Goal: Task Accomplishment & Management: Manage account settings

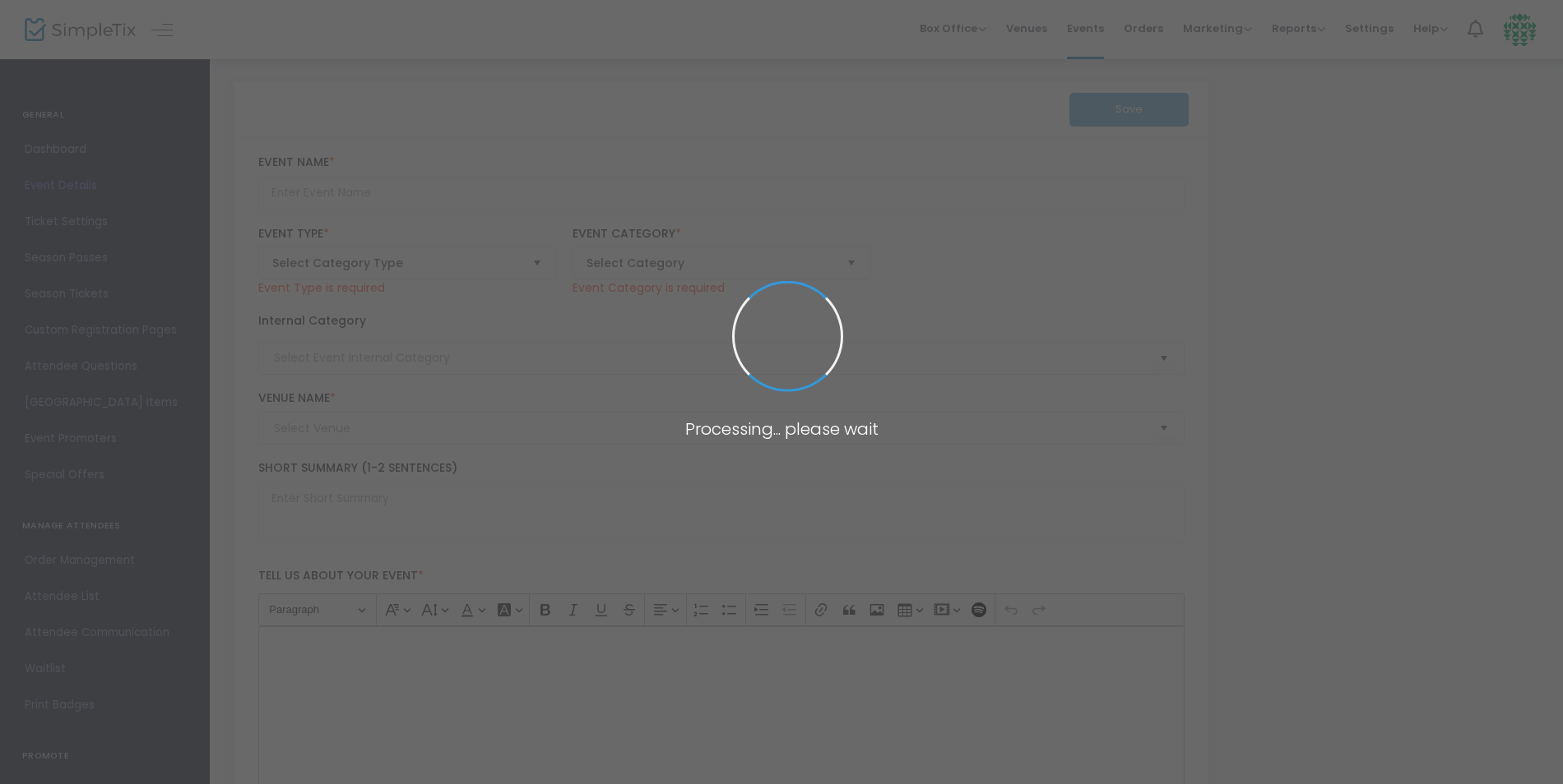
type input "Paramount 80s End of Summer Concert"
type textarea "Celebrate the end of summer with our favorite band PARAMOUNT! Join us for a gre…"
checkbox input "true"
type input "Buy Tickets"
type input "[GEOGRAPHIC_DATA]"
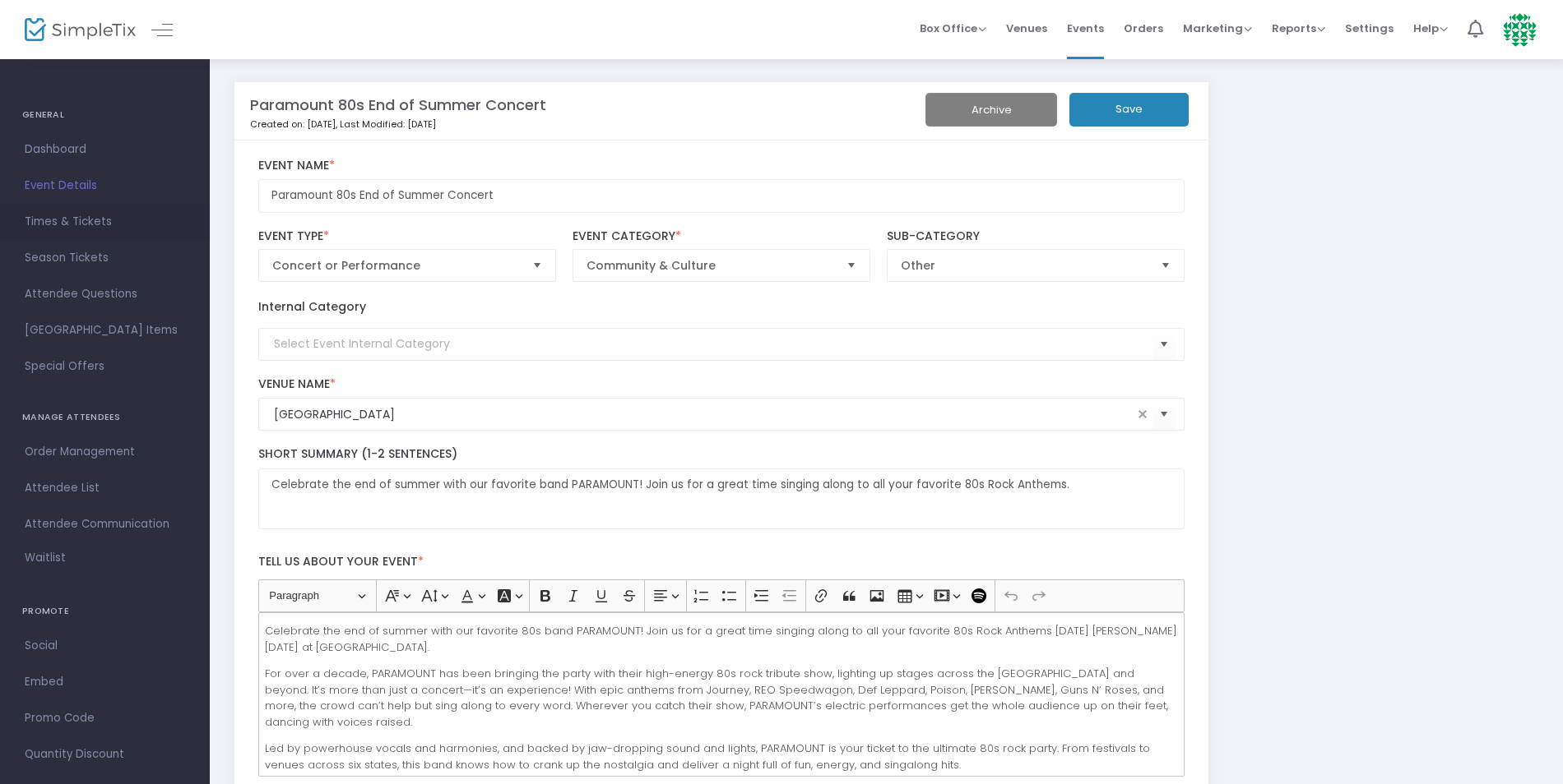
click at [65, 227] on span "Times & Tickets" at bounding box center [104, 222] width 160 height 22
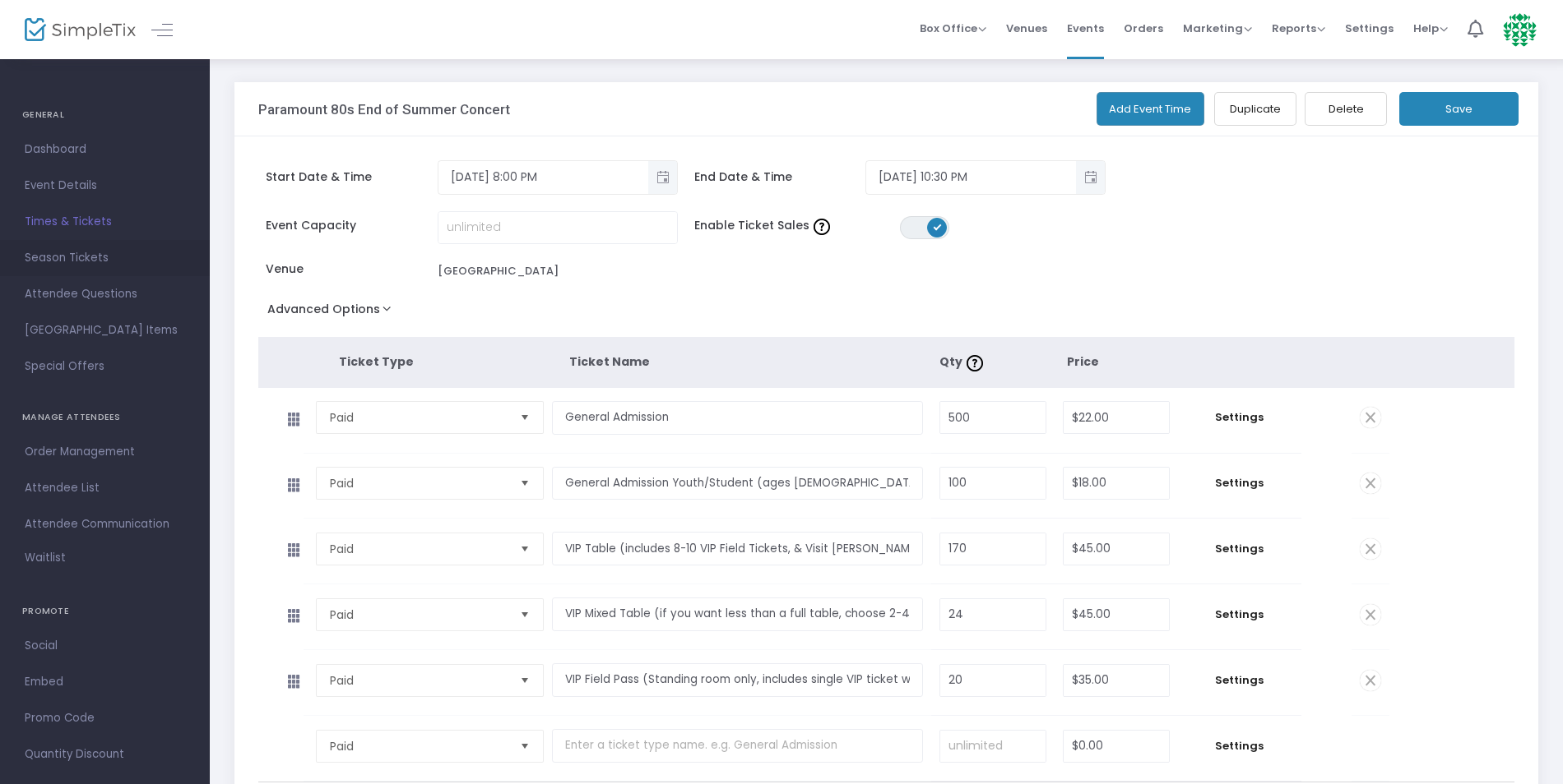
click at [85, 255] on span "Season Tickets" at bounding box center [104, 258] width 160 height 22
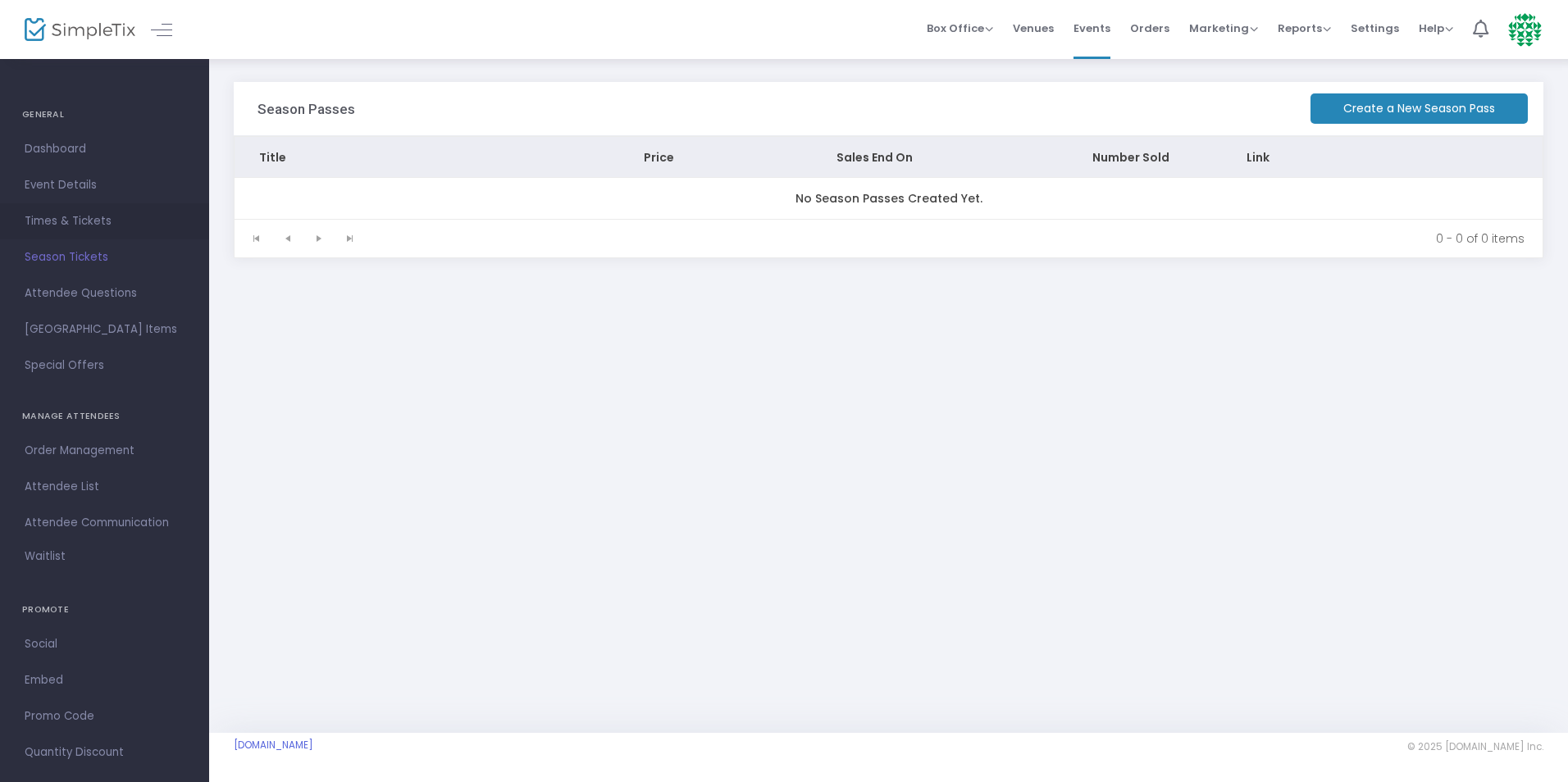
click at [71, 221] on span "Times & Tickets" at bounding box center [104, 221] width 160 height 22
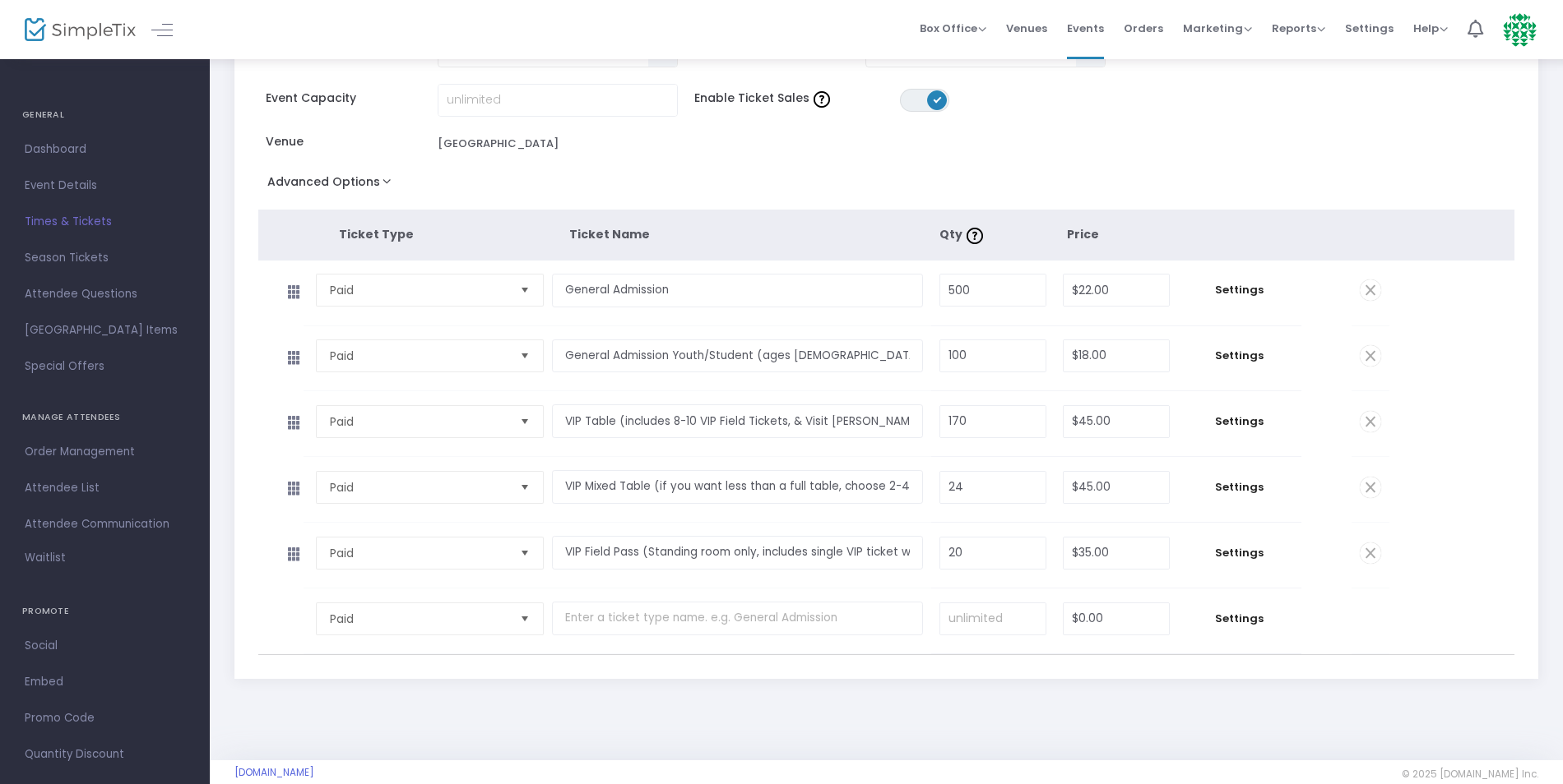
scroll to position [153, 0]
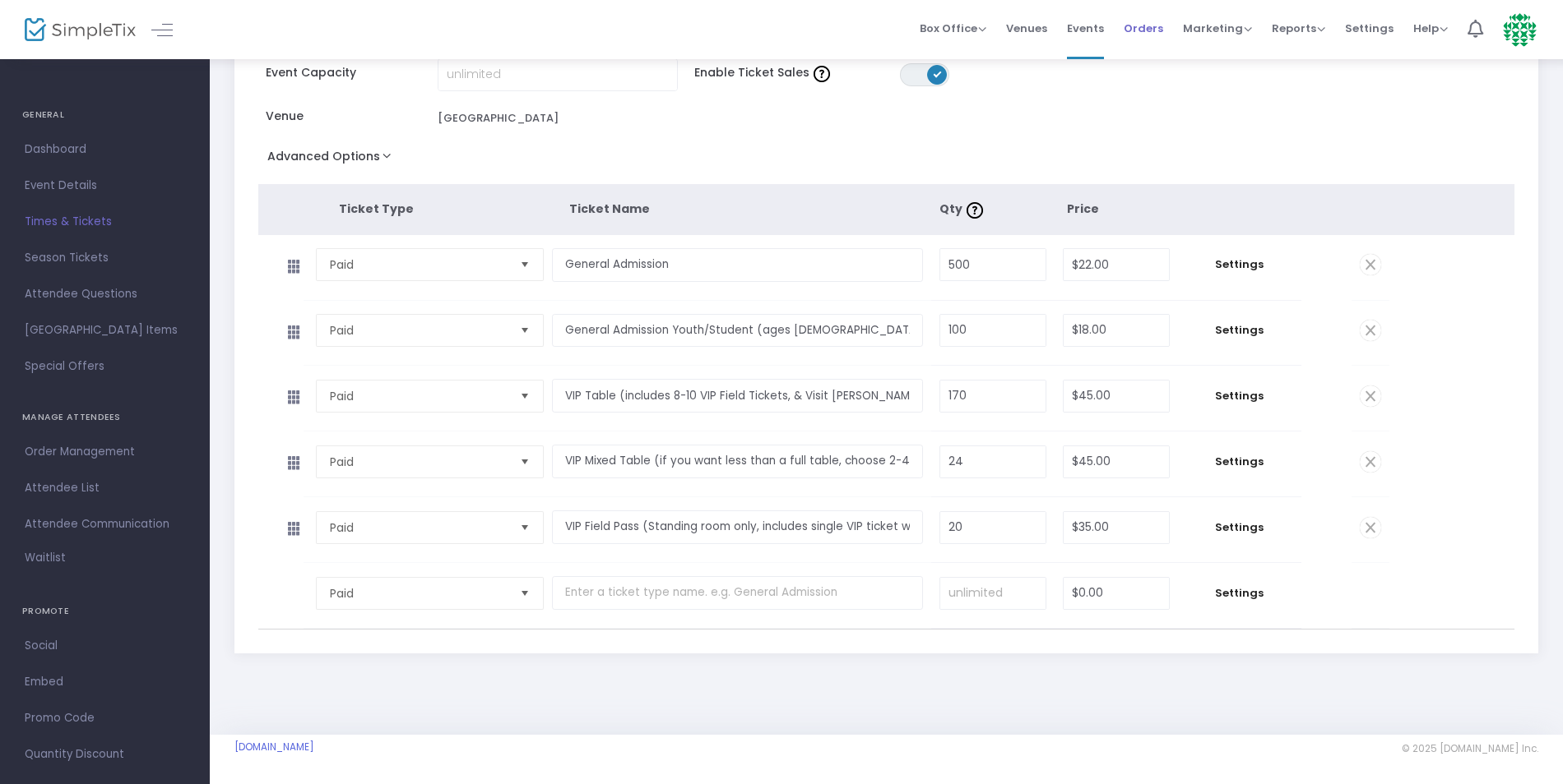
click at [1135, 27] on span "Orders" at bounding box center [1143, 28] width 39 height 42
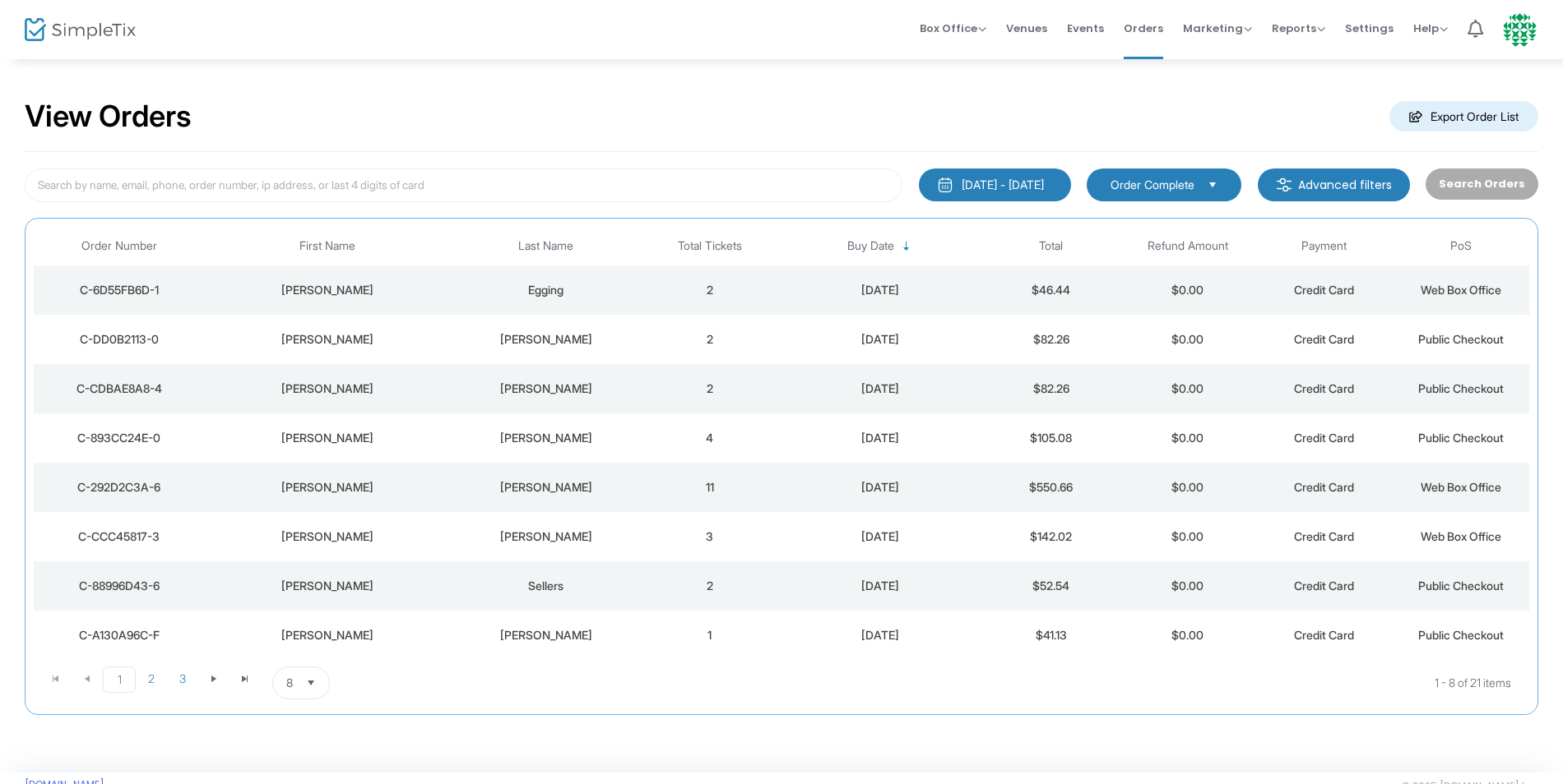
click at [1312, 183] on m-button "Advanced filters" at bounding box center [1333, 184] width 153 height 33
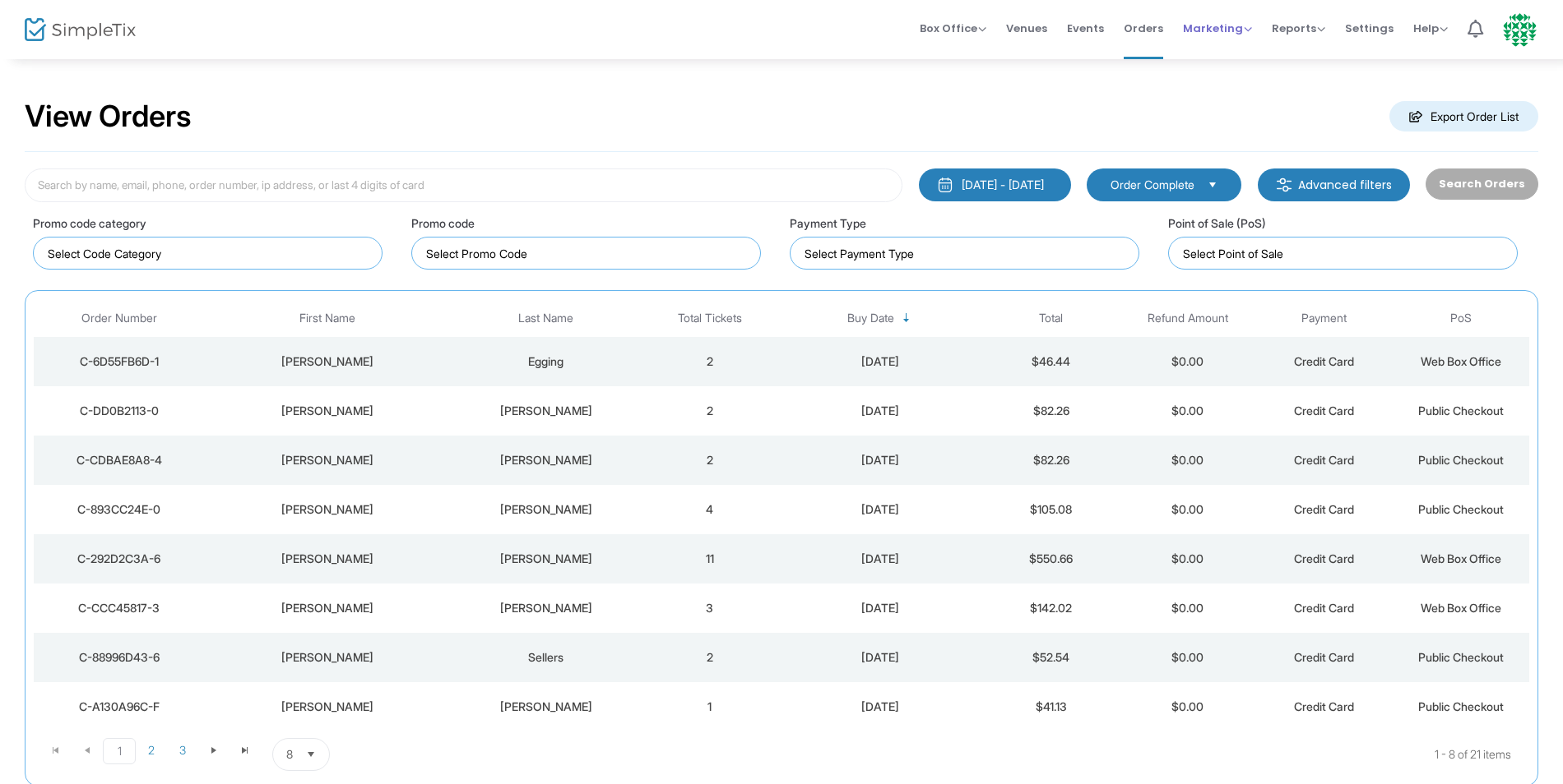
click at [1198, 28] on span "Marketing" at bounding box center [1217, 28] width 69 height 16
click at [1143, 26] on span "Orders" at bounding box center [1143, 28] width 39 height 42
click at [1312, 28] on span "Reports" at bounding box center [1298, 28] width 54 height 16
click at [1324, 80] on li "Sales Reports" at bounding box center [1325, 87] width 107 height 32
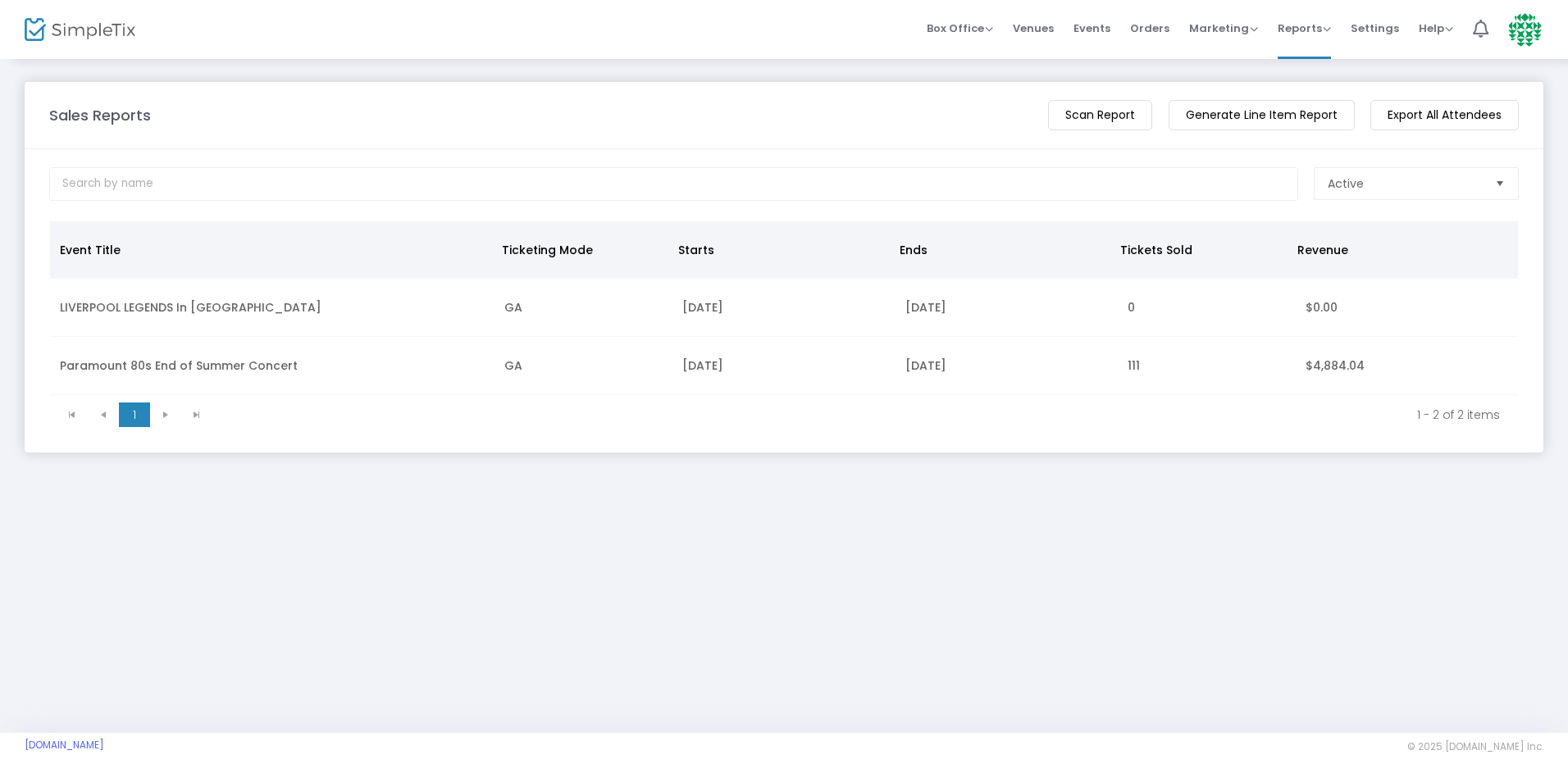
click at [394, 360] on td "Paramount 80s End of Summer Concert" at bounding box center [272, 366] width 445 height 58
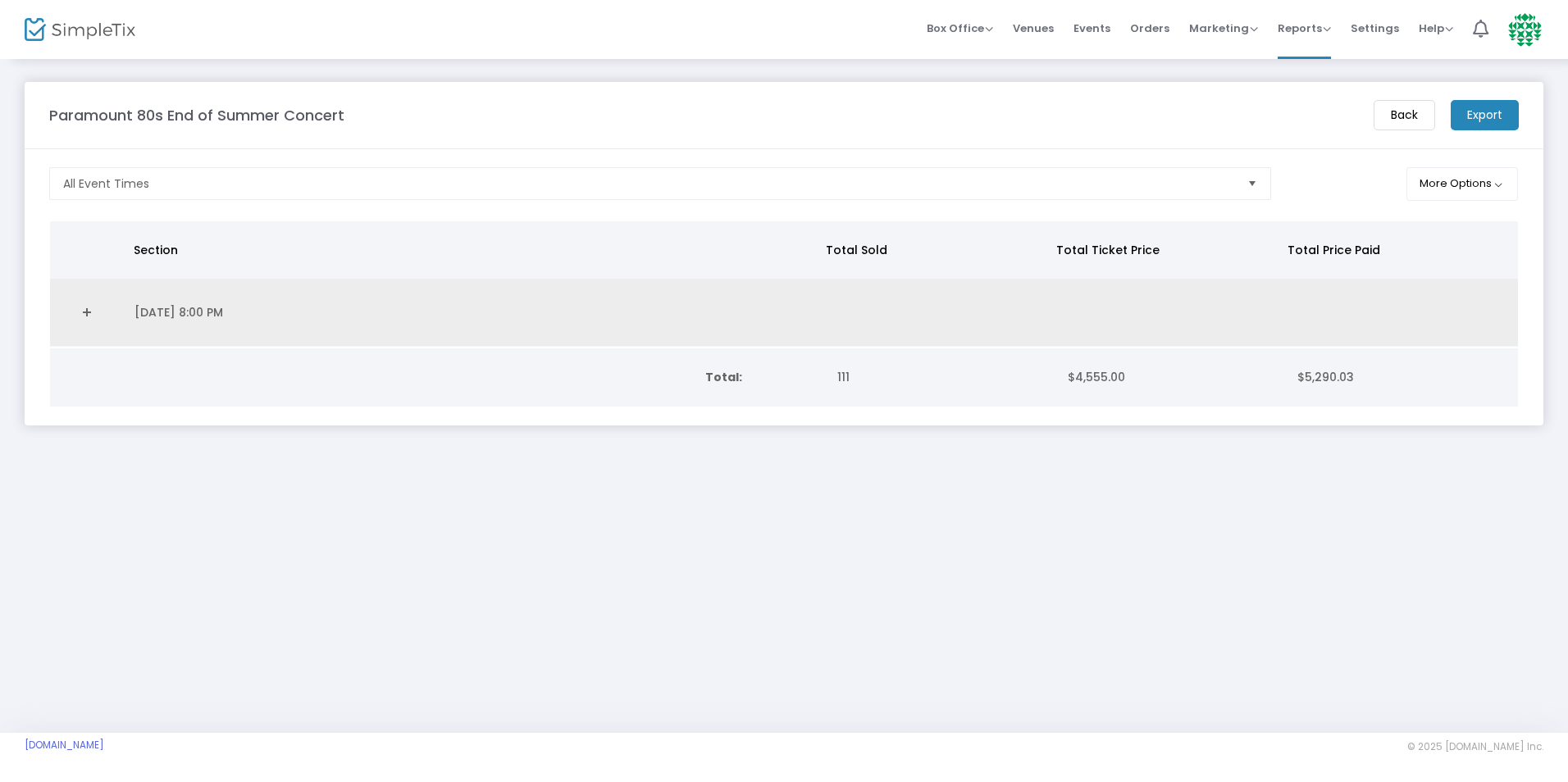
click at [91, 315] on link "Expand Details" at bounding box center [88, 312] width 55 height 26
